Goal: Information Seeking & Learning: Learn about a topic

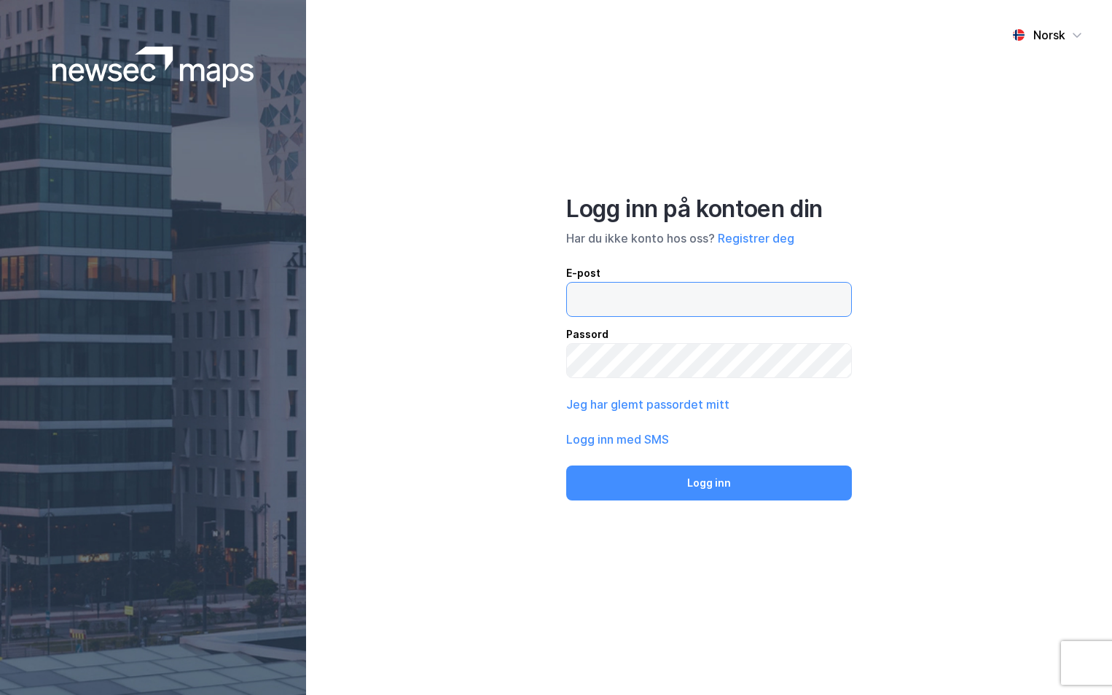
click at [691, 295] on input "email" at bounding box center [709, 300] width 284 height 34
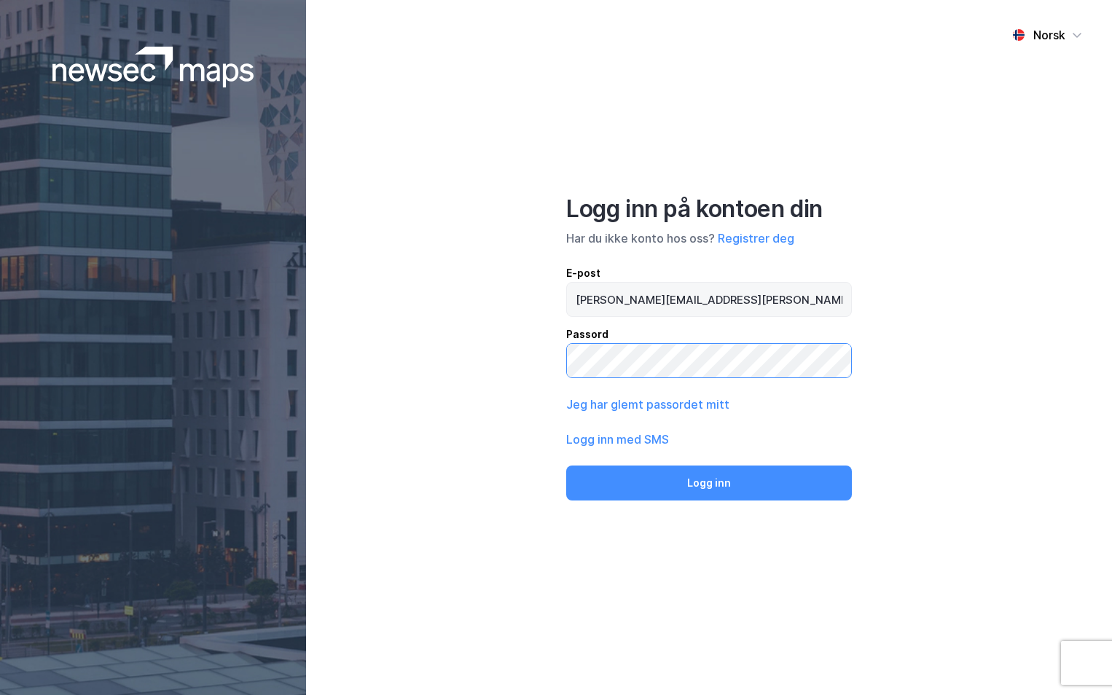
click at [566, 465] on button "Logg inn" at bounding box center [709, 482] width 286 height 35
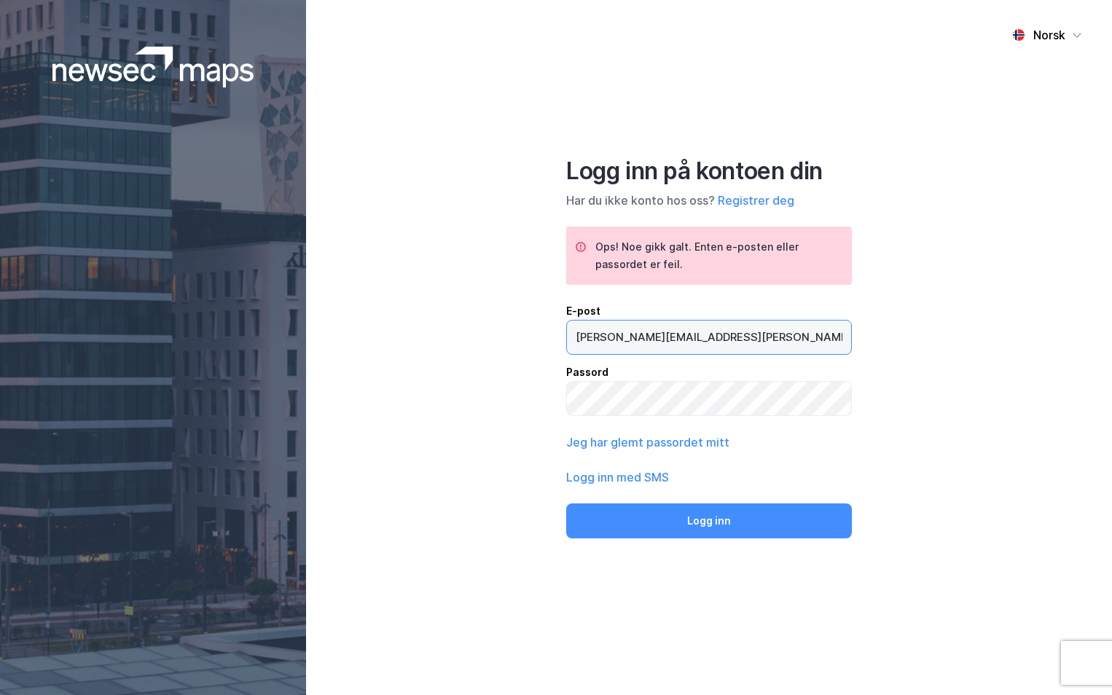
click at [706, 335] on input "[PERSON_NAME][EMAIL_ADDRESS][PERSON_NAME][DOMAIN_NAME]" at bounding box center [709, 338] width 284 height 34
type input "[PERSON_NAME][EMAIL_ADDRESS][DOMAIN_NAME]"
click at [566, 503] on button "Logg inn" at bounding box center [709, 520] width 286 height 35
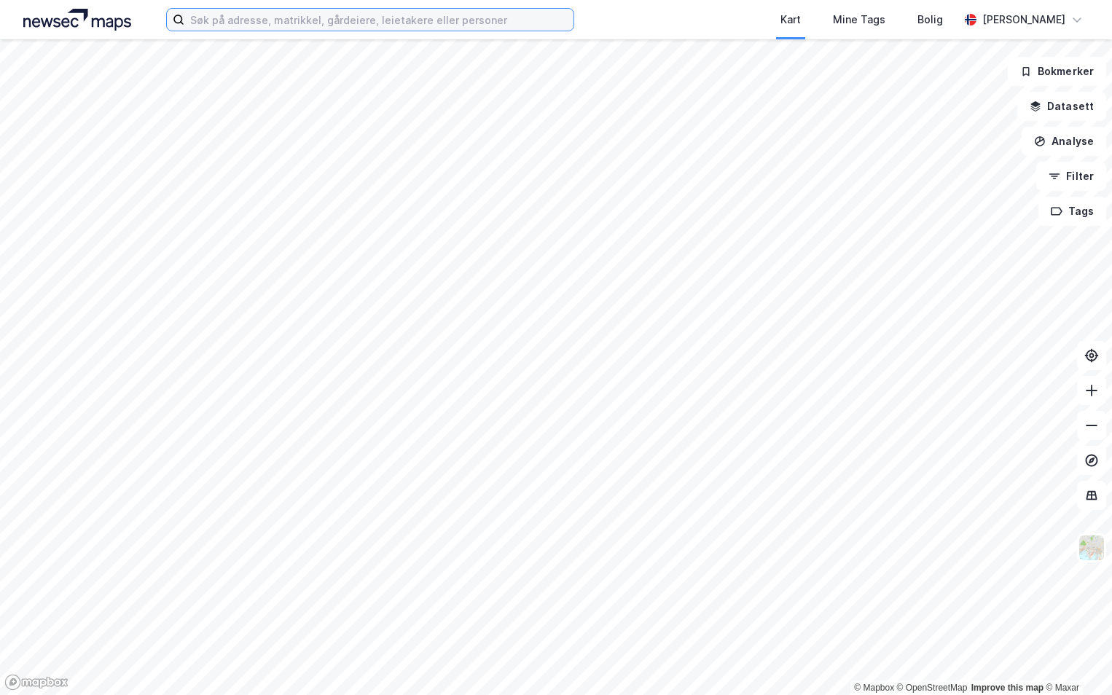
click at [300, 15] on input at bounding box center [378, 20] width 389 height 22
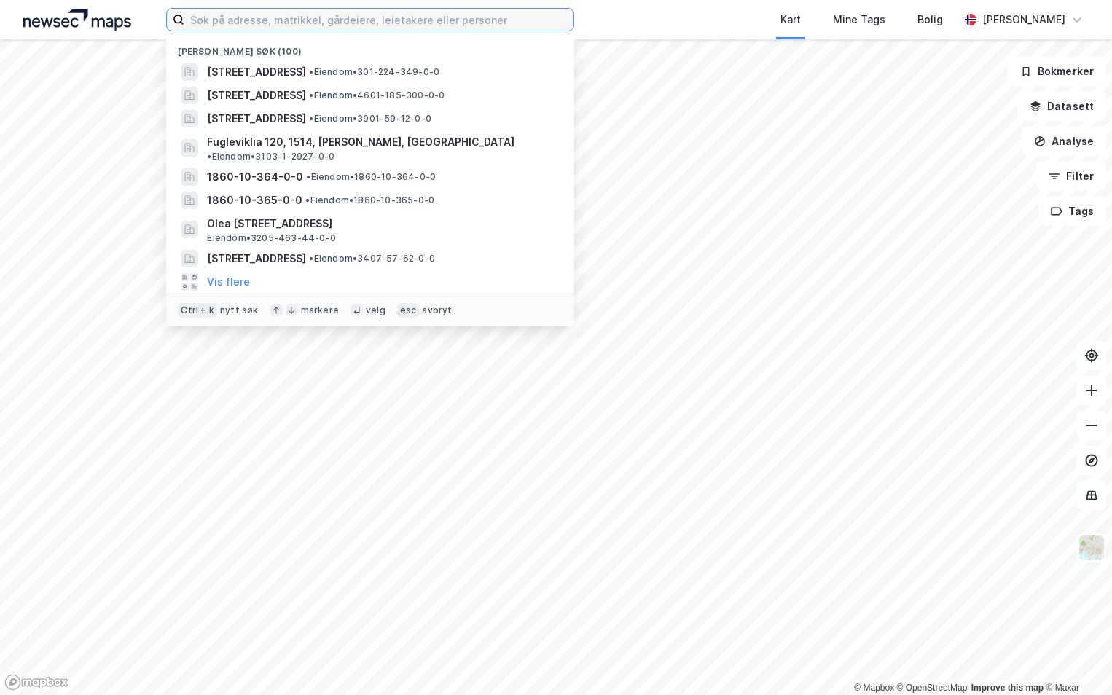
paste input "5001-78/263/0/0"
type input "5001-78/263/0/0"
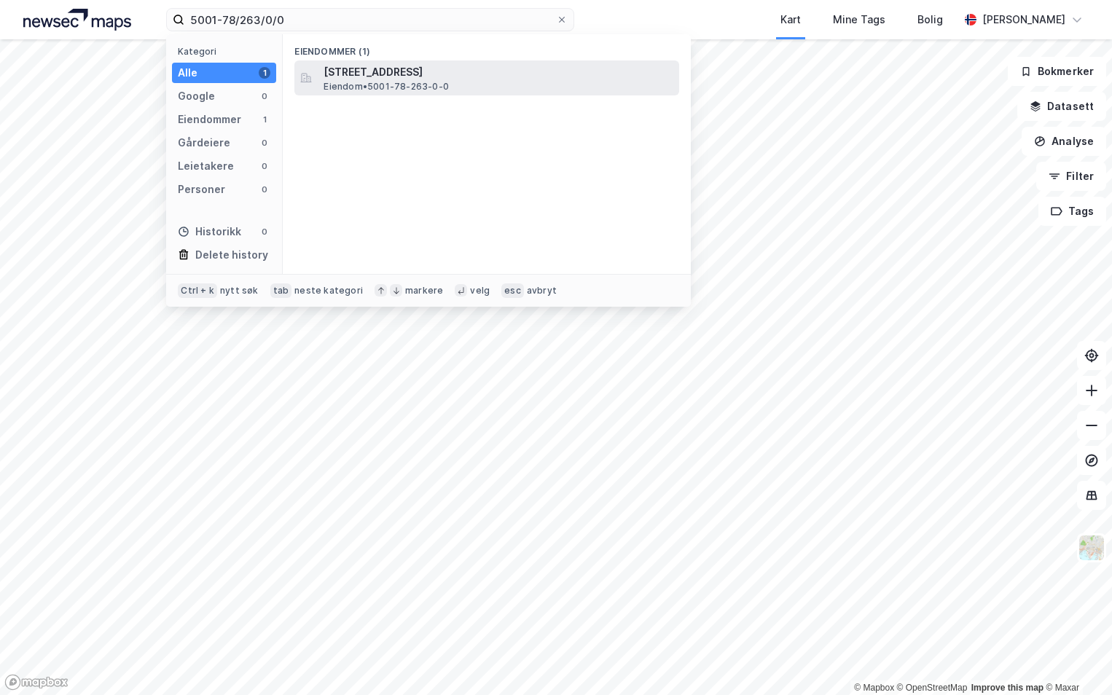
click at [365, 76] on span "[STREET_ADDRESS]" at bounding box center [498, 71] width 350 height 17
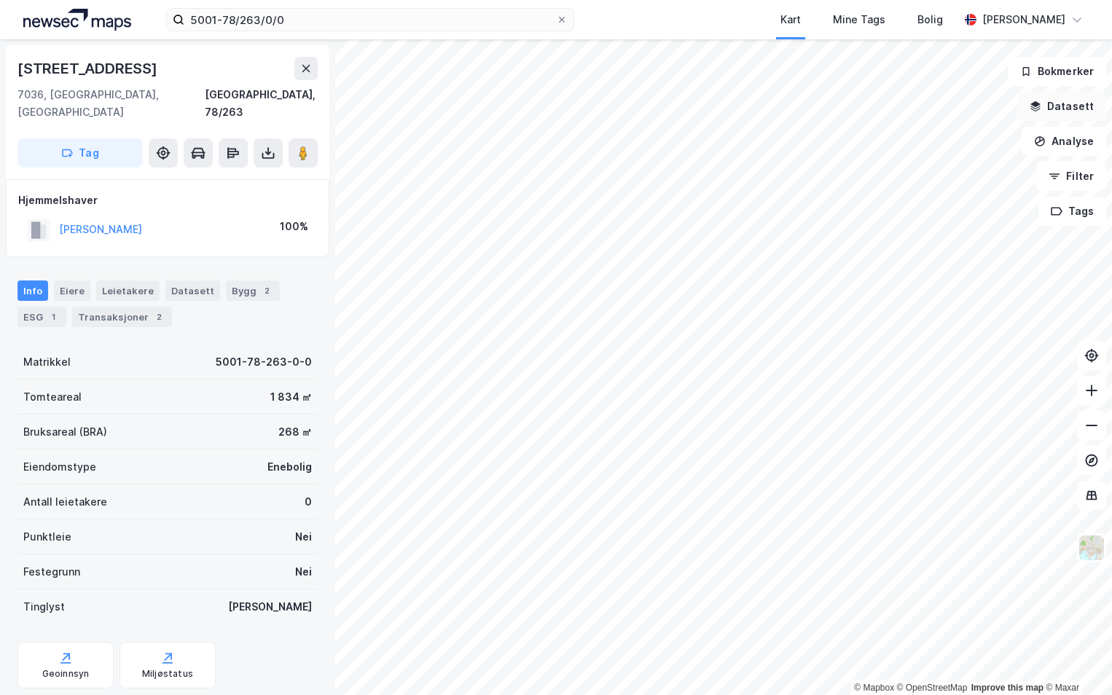
click at [1069, 107] on button "Datasett" at bounding box center [1061, 106] width 89 height 29
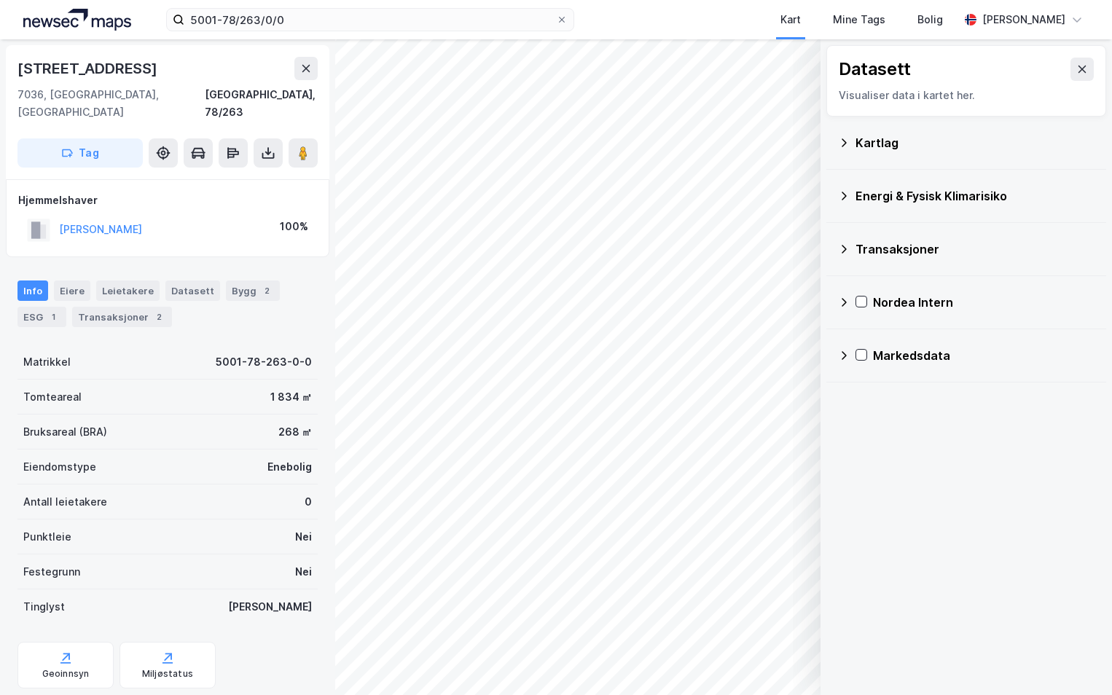
click at [857, 191] on div "Energi & Fysisk Klimarisiko" at bounding box center [974, 195] width 239 height 17
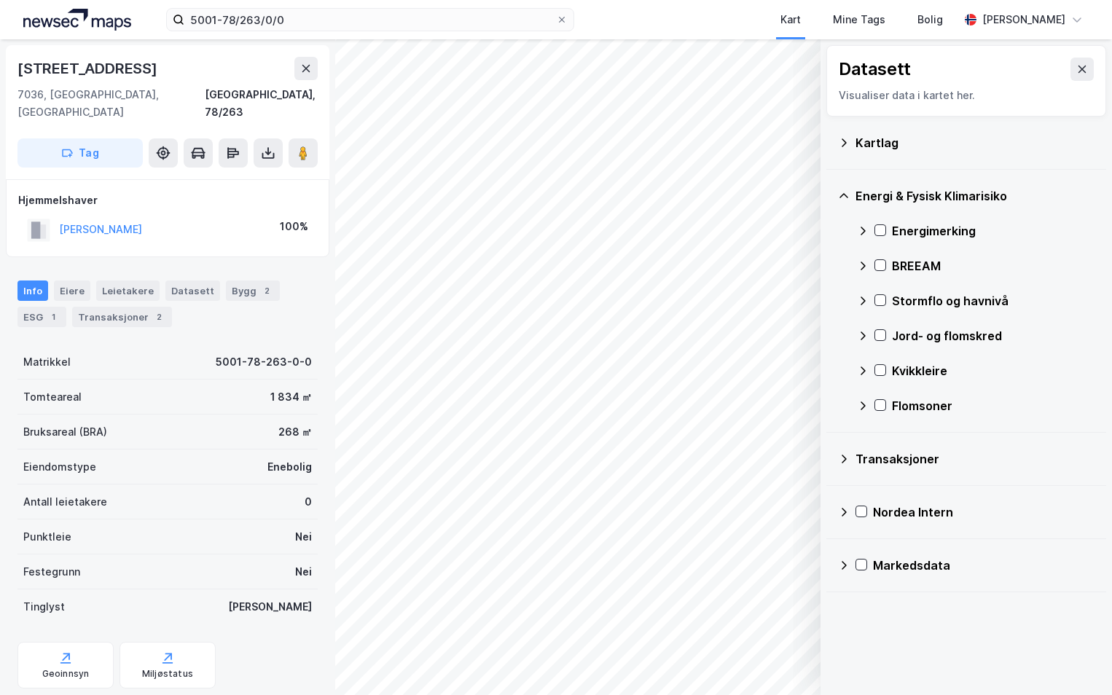
click at [865, 146] on div "Kartlag" at bounding box center [974, 142] width 239 height 17
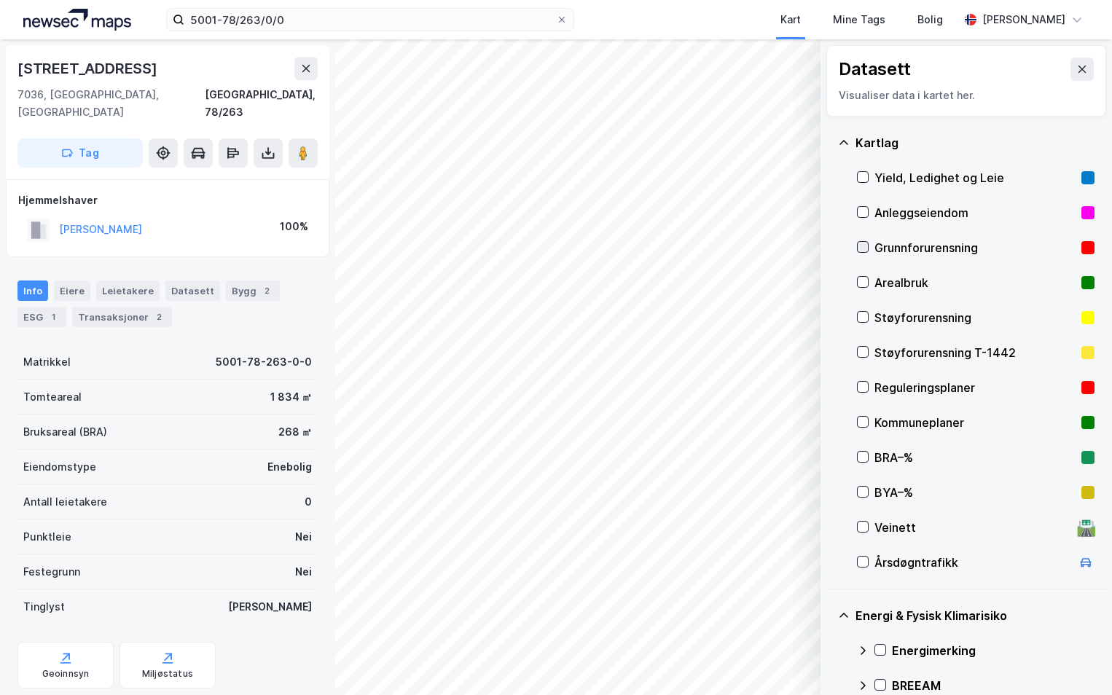
click at [864, 244] on icon at bounding box center [862, 247] width 10 height 10
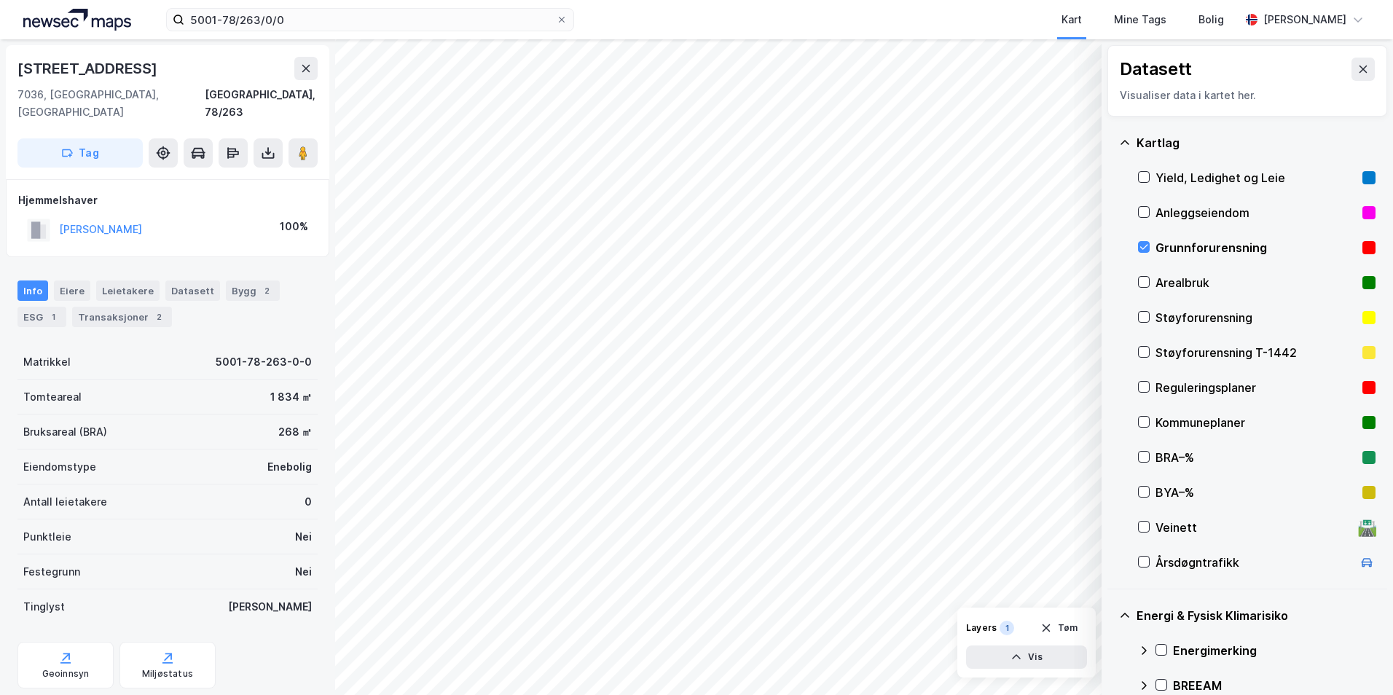
scroll to position [146, 0]
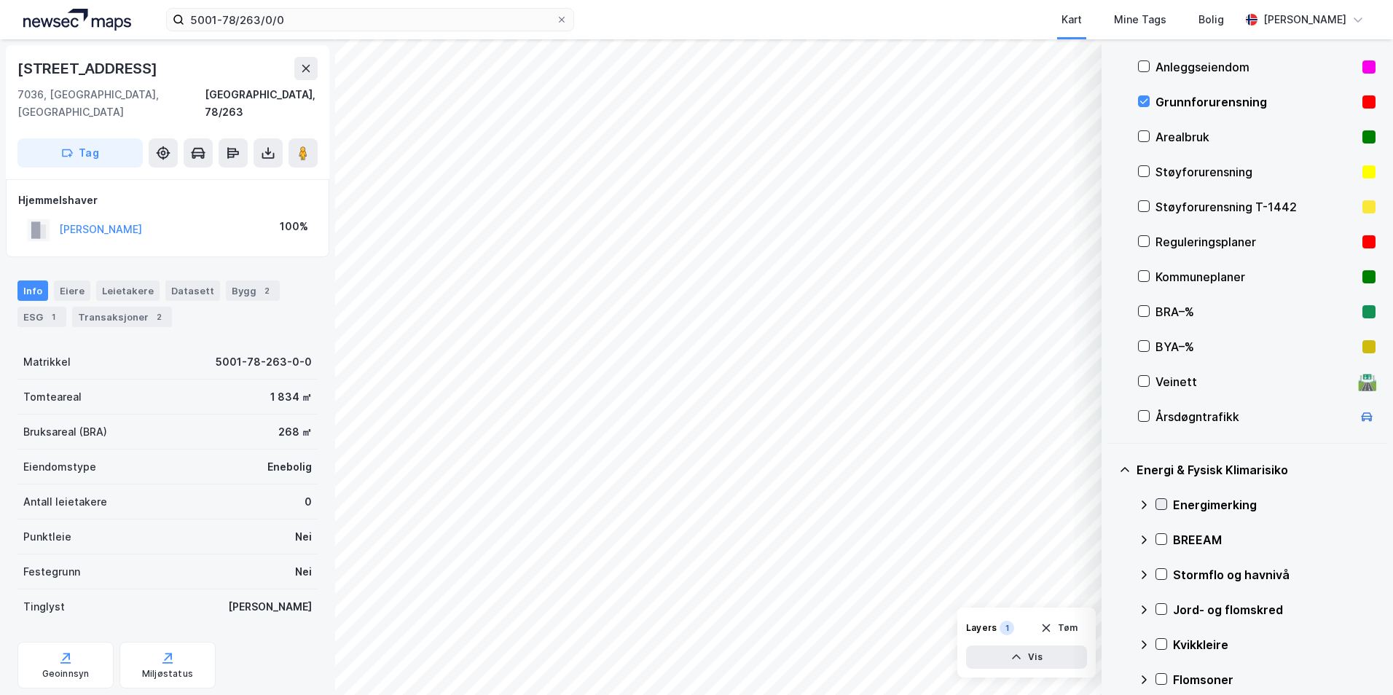
click at [1111, 508] on icon at bounding box center [1161, 504] width 10 height 10
click at [1111, 507] on icon at bounding box center [1144, 505] width 12 height 12
click at [1111, 573] on icon at bounding box center [1161, 574] width 10 height 10
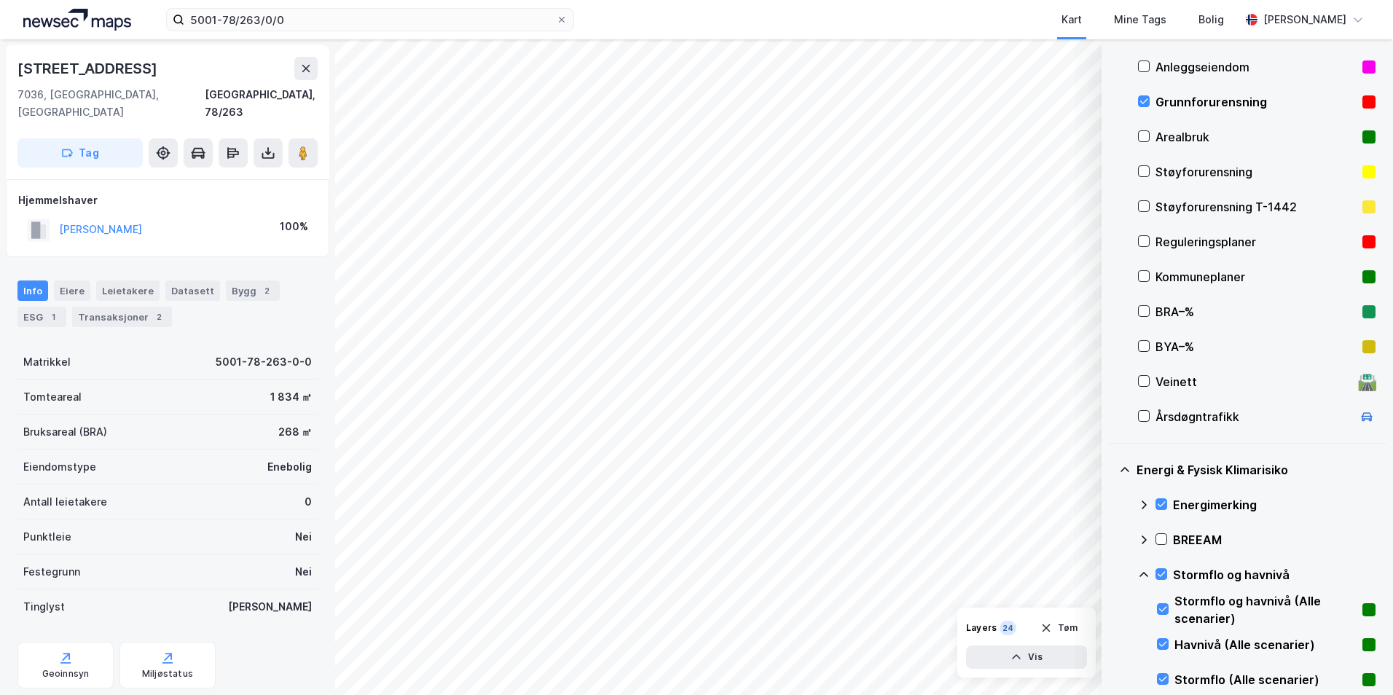
click at [1111, 576] on icon at bounding box center [1144, 575] width 12 height 12
click at [1111, 609] on icon at bounding box center [1162, 609] width 8 height 5
click at [1111, 608] on icon at bounding box center [1143, 609] width 9 height 5
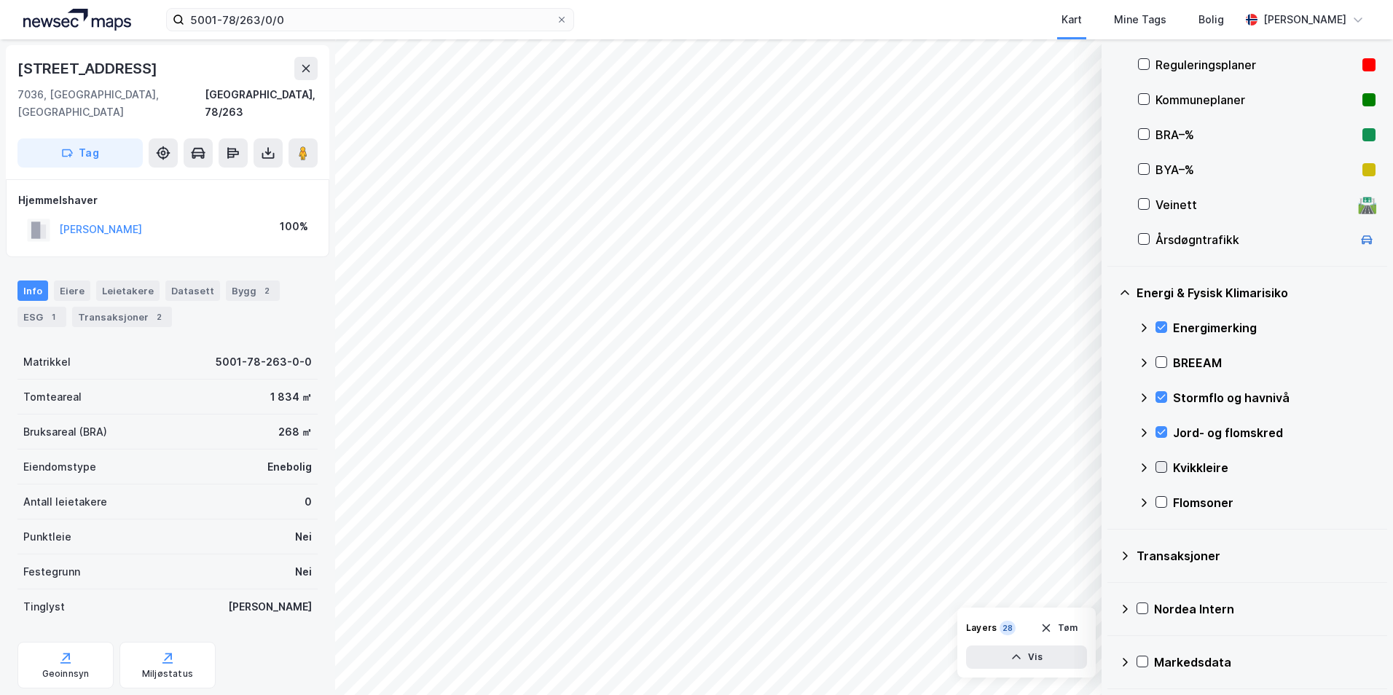
click at [1111, 468] on icon at bounding box center [1161, 467] width 10 height 10
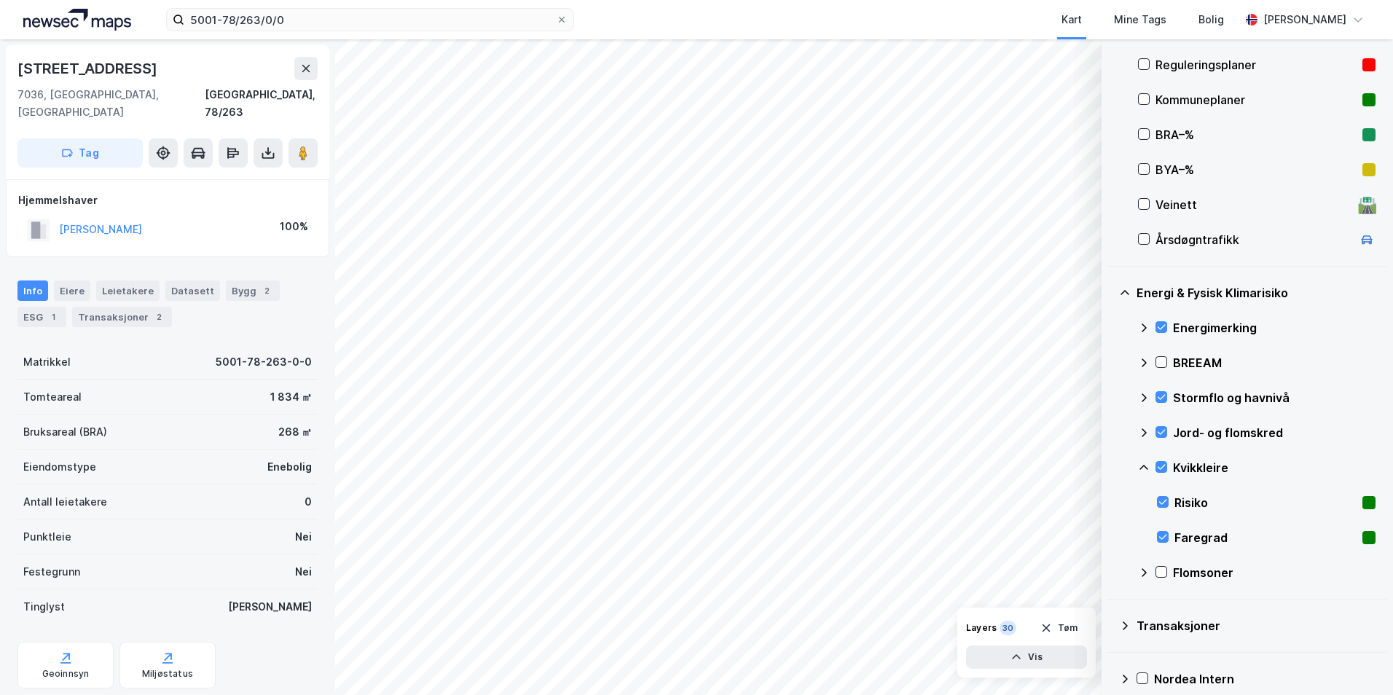
click at [1111, 471] on icon at bounding box center [1144, 468] width 12 height 12
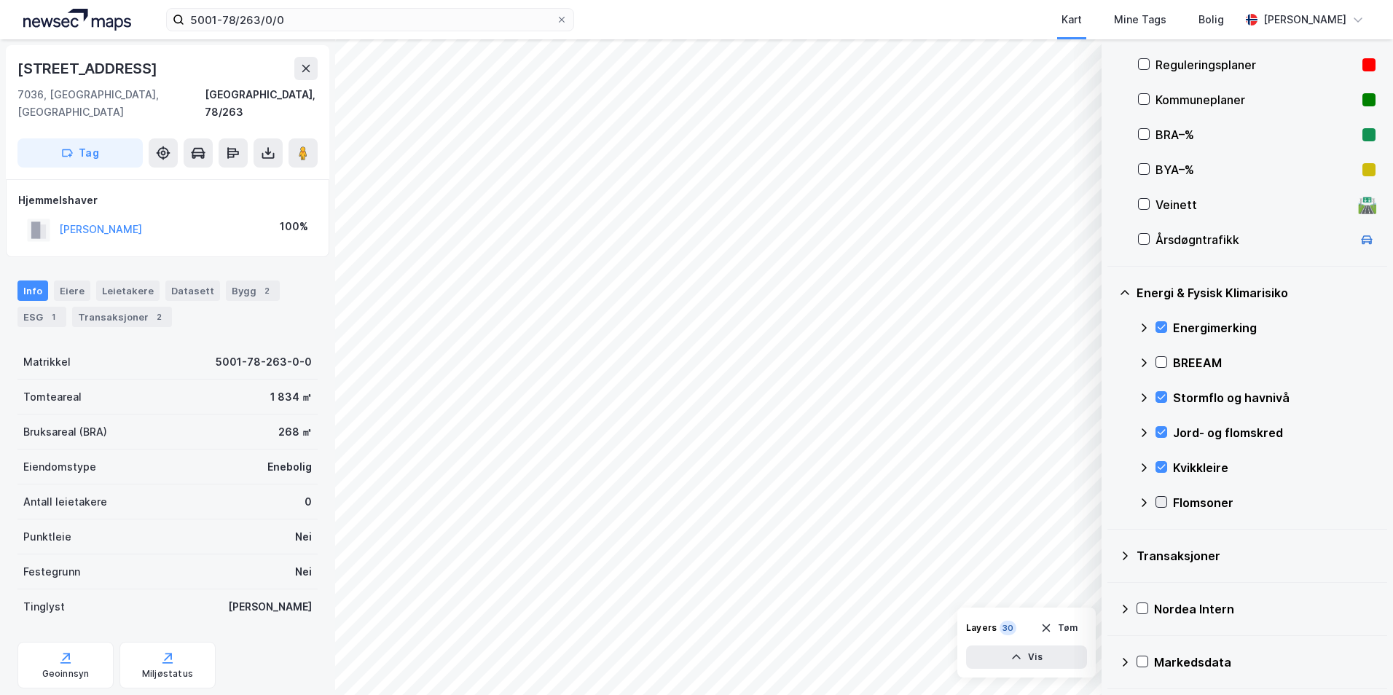
click at [1111, 504] on icon at bounding box center [1162, 502] width 8 height 5
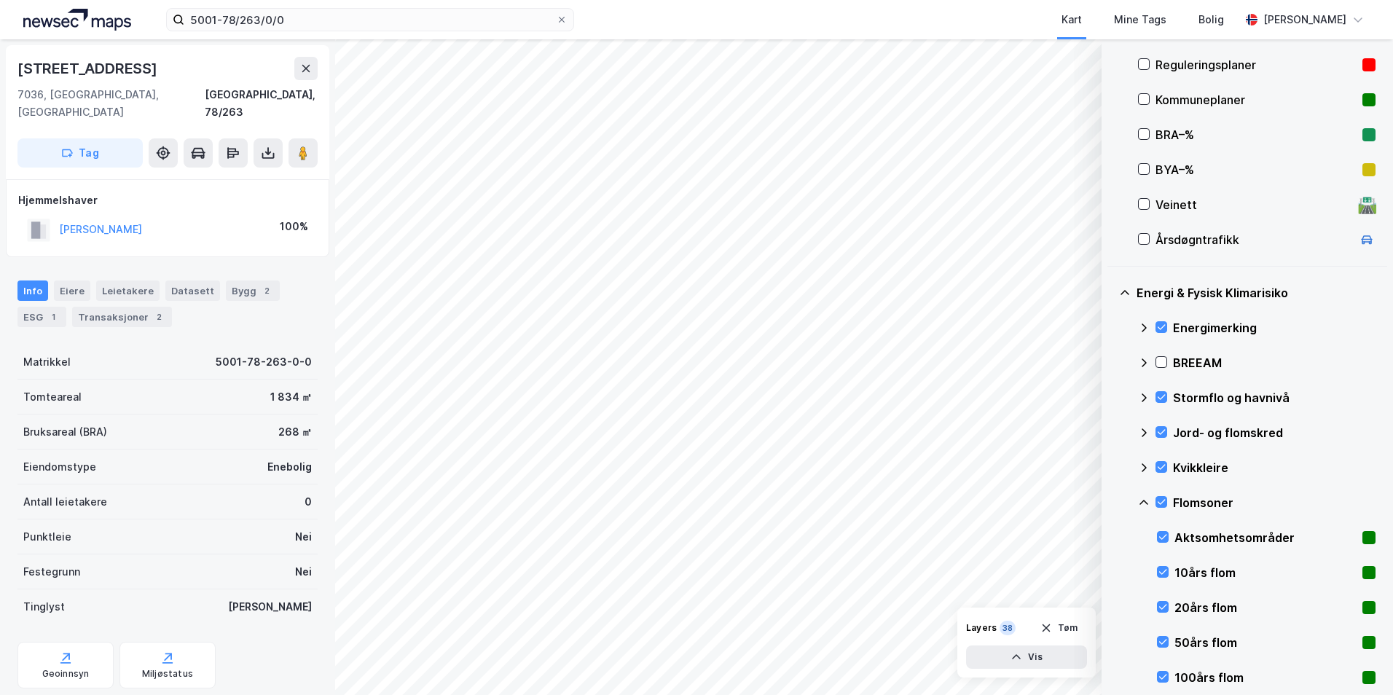
click at [1111, 503] on icon at bounding box center [1144, 503] width 12 height 12
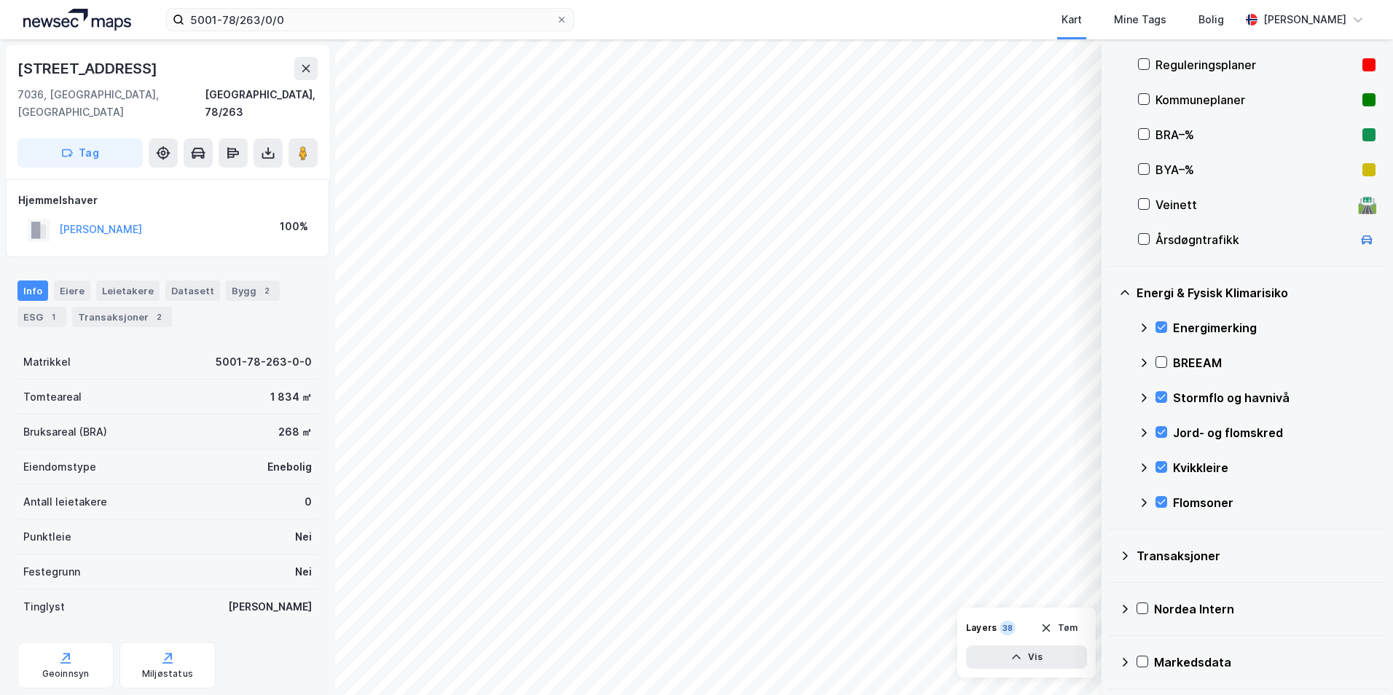
scroll to position [177, 0]
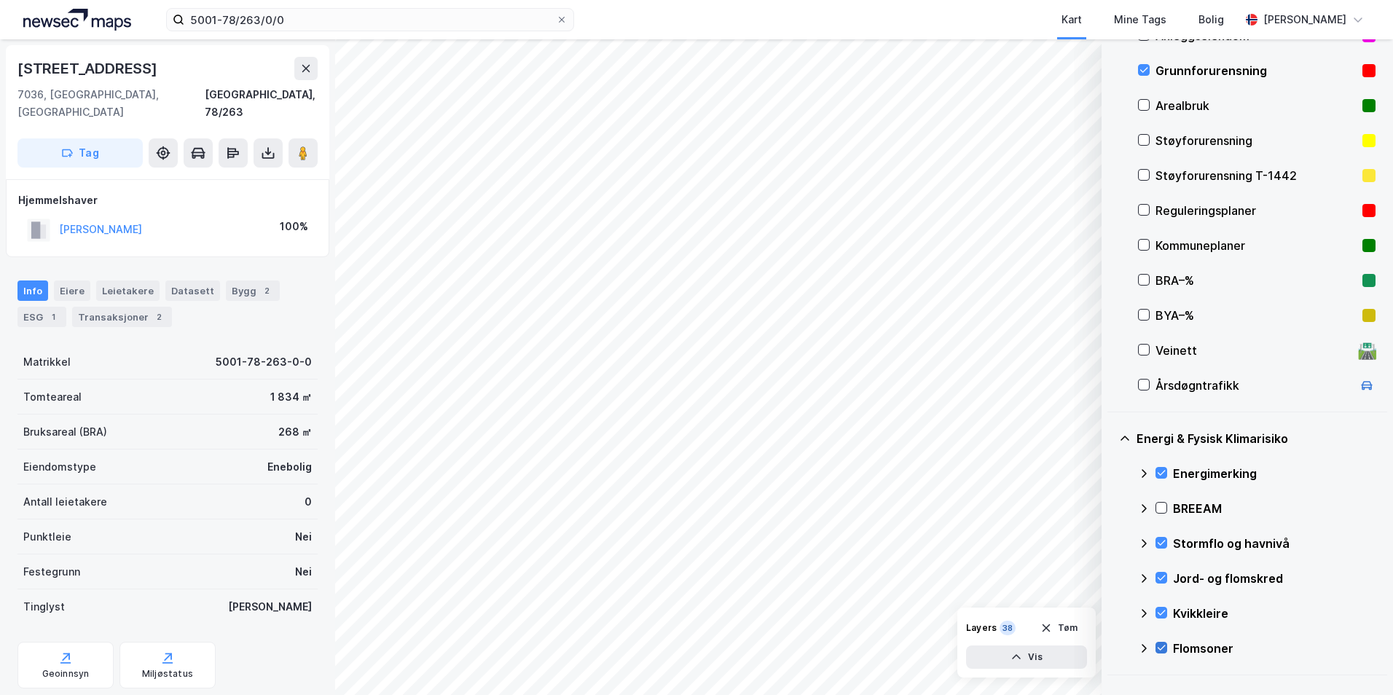
click at [1111, 646] on icon at bounding box center [1161, 647] width 10 height 10
click at [1111, 646] on icon at bounding box center [1144, 648] width 12 height 12
click at [1111, 612] on icon at bounding box center [1161, 613] width 10 height 10
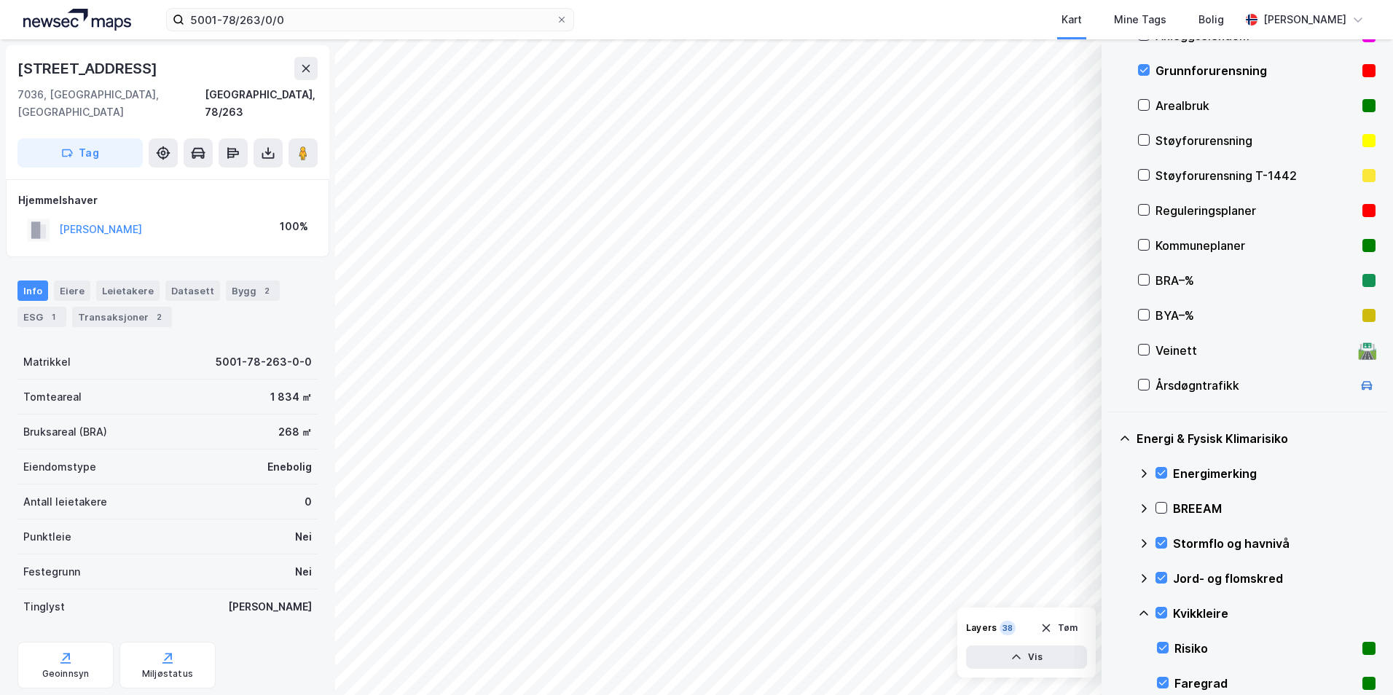
click at [1111, 613] on icon at bounding box center [1144, 614] width 12 height 12
click at [1048, 658] on button "Vis" at bounding box center [1026, 656] width 121 height 23
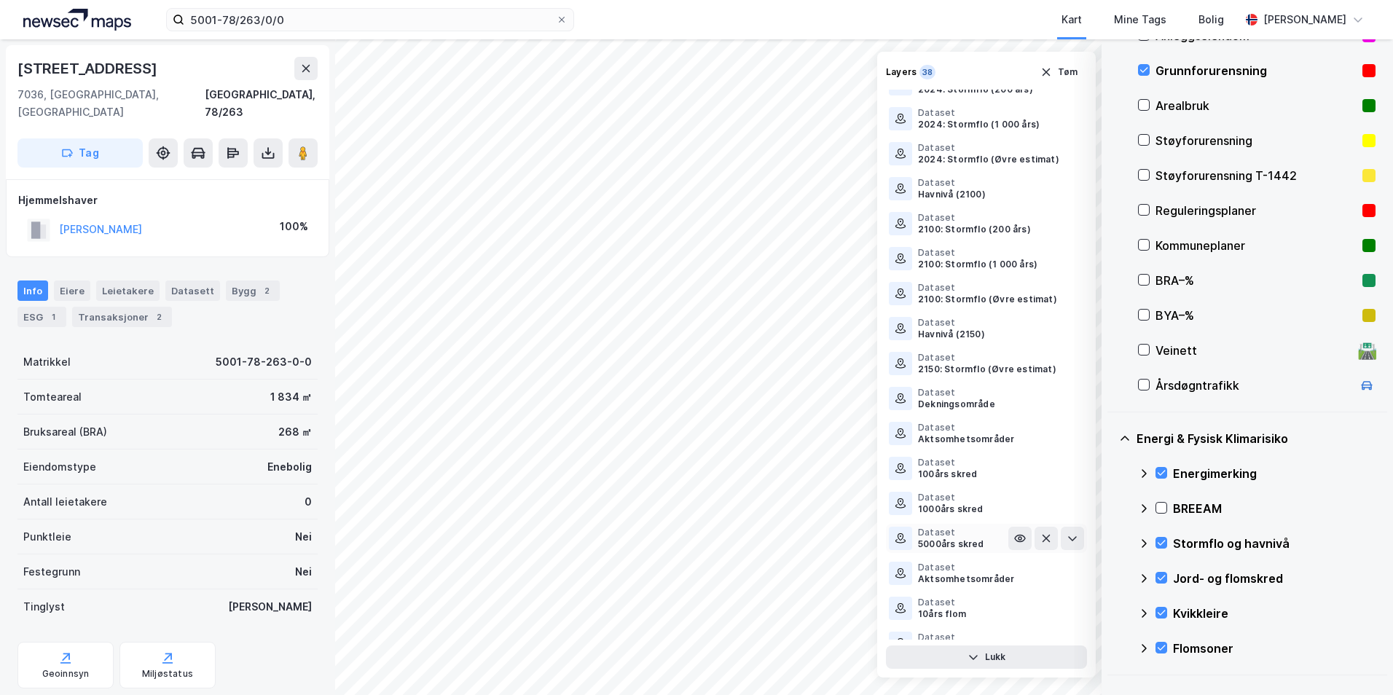
scroll to position [773, 0]
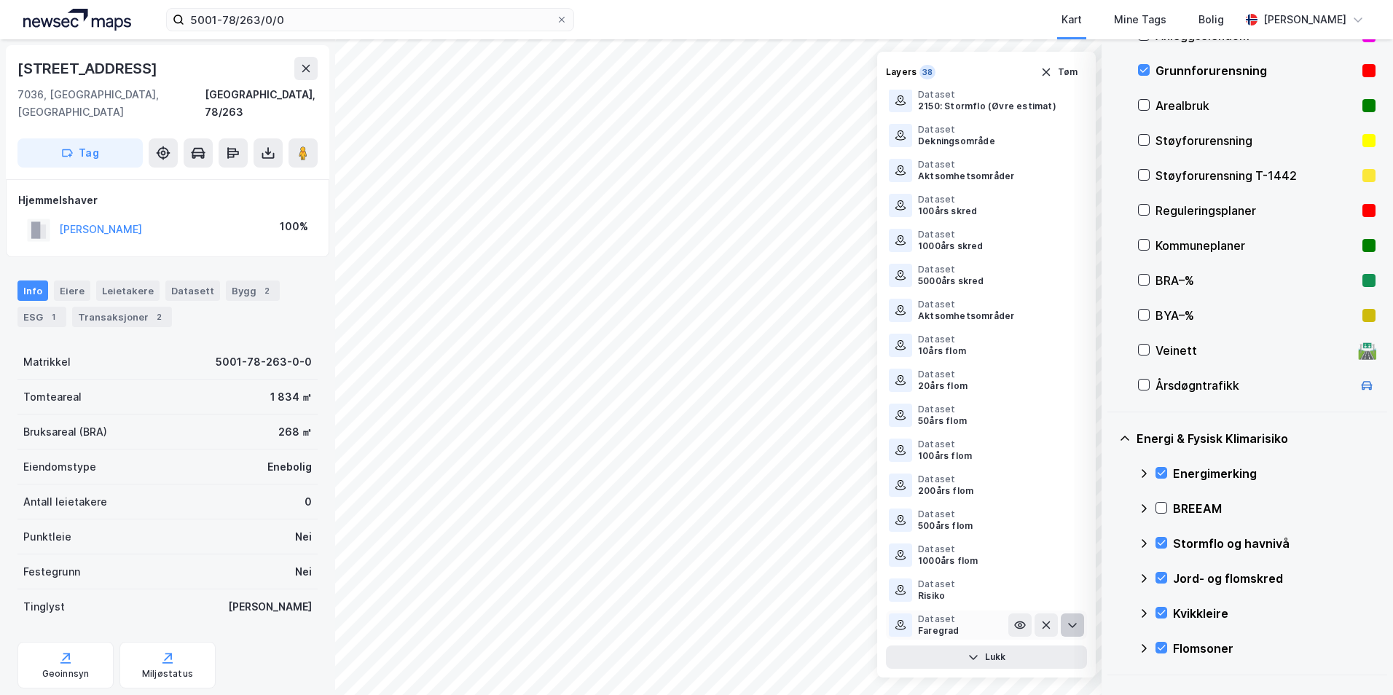
click at [1066, 624] on icon at bounding box center [1072, 625] width 12 height 12
click at [1068, 624] on icon at bounding box center [1072, 625] width 9 height 5
click at [1066, 621] on icon at bounding box center [1072, 625] width 12 height 12
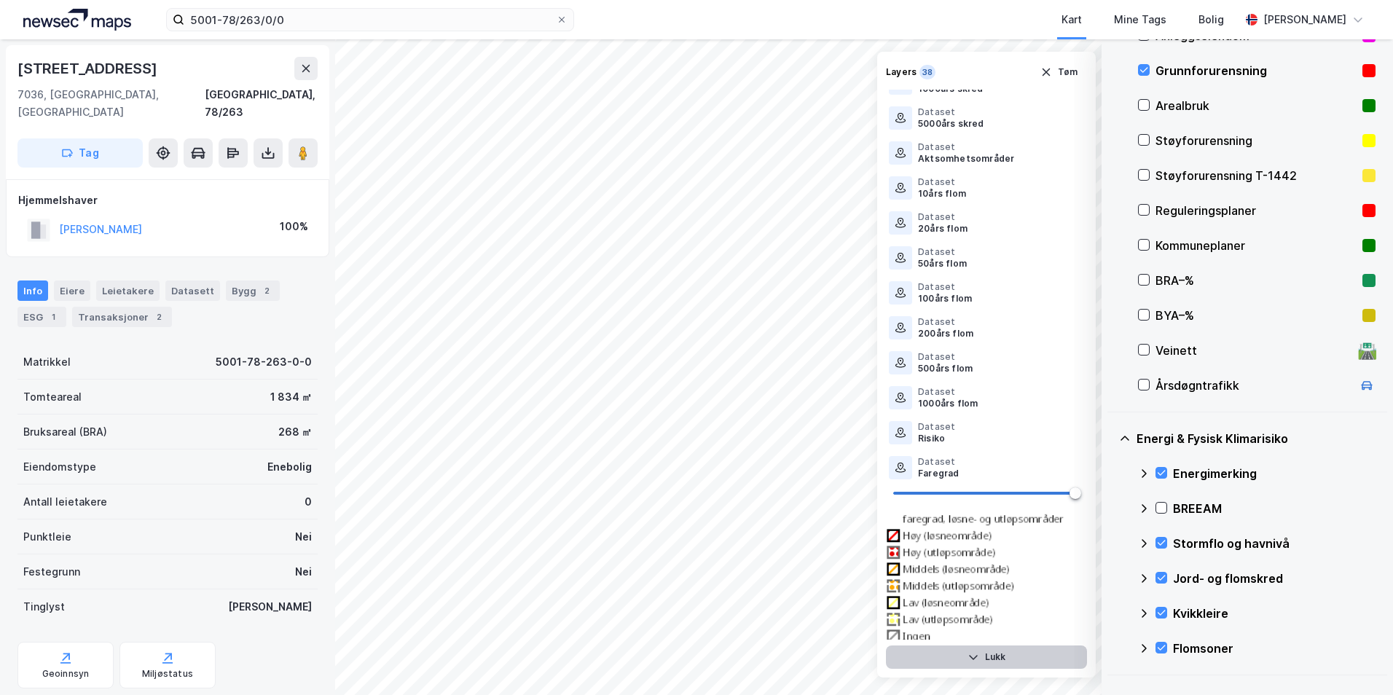
click at [1023, 667] on button "Lukk" at bounding box center [986, 656] width 201 height 23
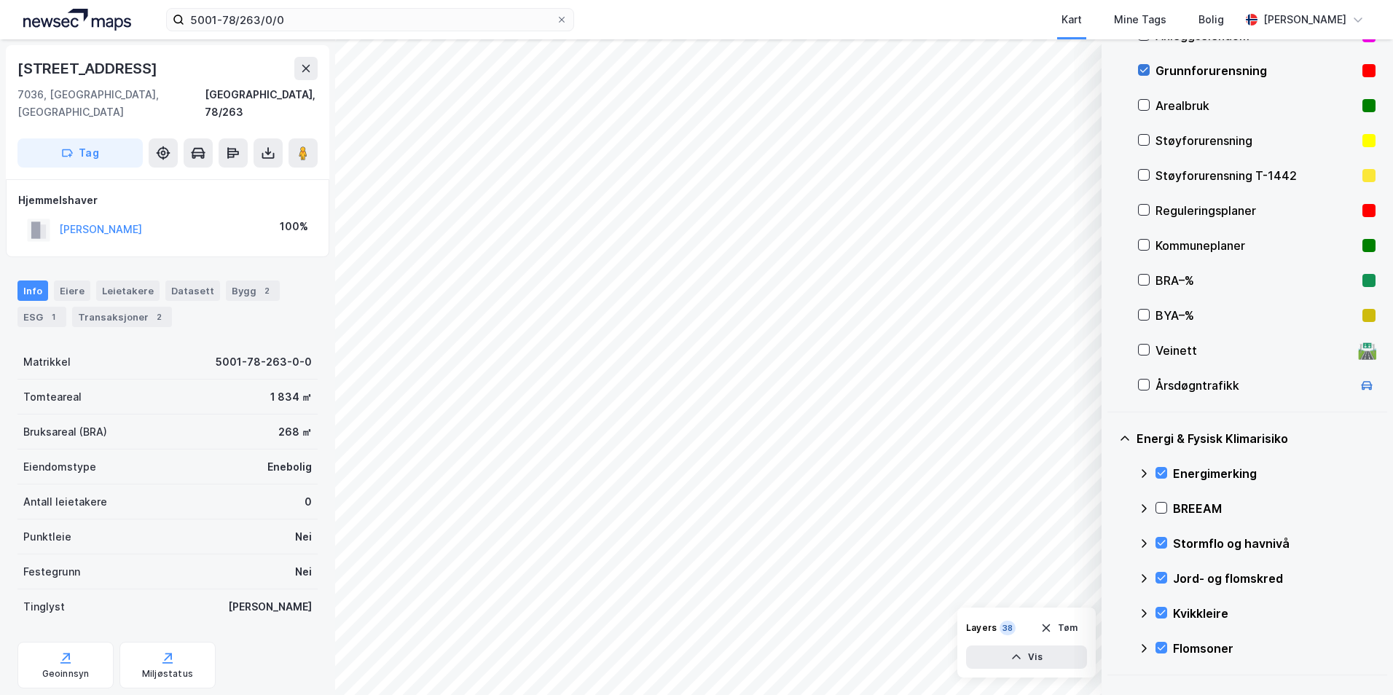
click at [1111, 72] on icon at bounding box center [1144, 70] width 10 height 10
click at [1111, 647] on icon at bounding box center [1161, 647] width 10 height 10
click at [1111, 648] on icon at bounding box center [1143, 647] width 9 height 5
